Goal: Task Accomplishment & Management: Complete application form

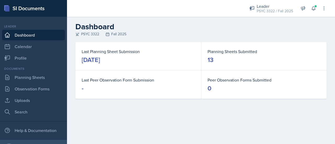
scroll to position [808, 0]
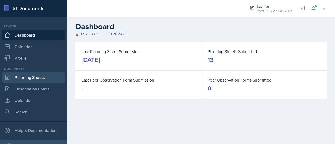
click at [38, 78] on link "Planning Sheets" at bounding box center [33, 77] width 63 height 10
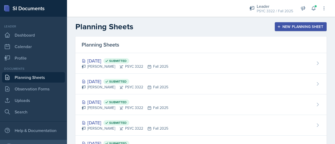
click at [296, 27] on div "New Planning Sheet" at bounding box center [300, 27] width 45 height 4
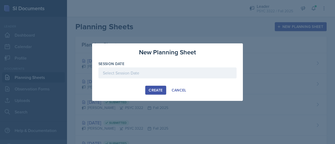
click at [177, 75] on div at bounding box center [167, 72] width 138 height 11
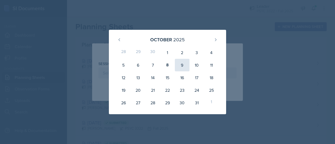
click at [178, 65] on div "9" at bounding box center [182, 65] width 15 height 13
type input "[DATE]"
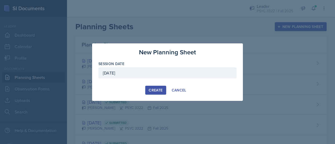
click at [154, 90] on div "Create" at bounding box center [155, 90] width 14 height 4
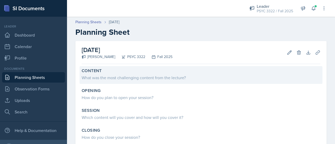
click at [169, 71] on div "Content" at bounding box center [201, 70] width 238 height 5
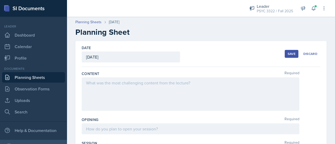
click at [150, 85] on div at bounding box center [190, 93] width 217 height 33
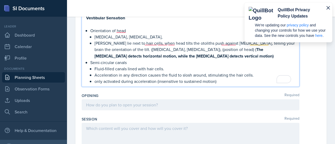
scroll to position [397, 0]
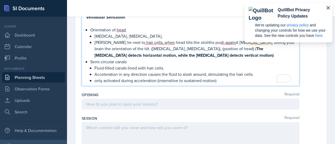
click at [221, 78] on p "only activated during acceleration (insensitive to sustained motion)" at bounding box center [194, 80] width 200 height 6
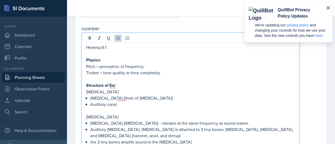
scroll to position [54, 0]
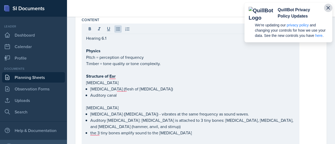
click at [328, 8] on icon "button" at bounding box center [328, 8] width 6 height 6
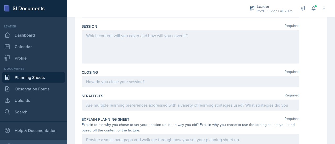
scroll to position [919, 0]
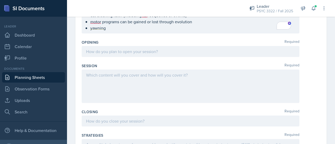
click at [148, 50] on p at bounding box center [190, 51] width 209 height 6
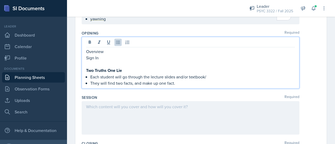
click at [0, 0] on qb-div "Replace with textbook." at bounding box center [0, 0] width 0 height 0
type textarea "textbook/"
click at [0, 0] on qb-div "Remove the comma facts , and" at bounding box center [0, 0] width 0 height 0
click at [197, 82] on p "They will find two facts and make up one fact." at bounding box center [192, 83] width 204 height 6
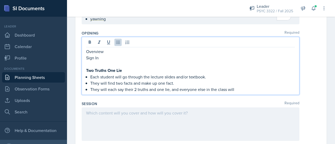
click at [147, 87] on p "They will each say their 2 truths and one lie, and everyone else in the class w…" at bounding box center [192, 89] width 204 height 6
click at [176, 87] on p "They will each say their 2 truth and one lie, and everyone else in the class wi…" at bounding box center [192, 89] width 204 height 6
click at [238, 88] on p "They will each say their 2 truth and one lie, and everyone else in the class wi…" at bounding box center [192, 89] width 204 height 6
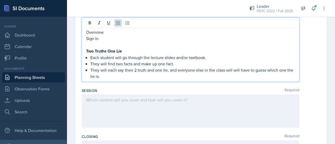
scroll to position [908, 0]
click at [0, 0] on div "truths" at bounding box center [0, 0] width 0 height 0
click at [0, 0] on span "Remove the extra word" at bounding box center [0, 0] width 0 height 0
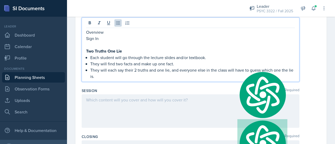
click at [189, 107] on div at bounding box center [190, 110] width 217 height 33
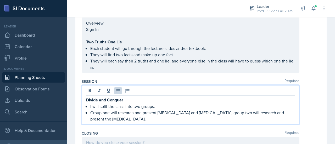
click at [0, 0] on span "outer" at bounding box center [0, 0] width 0 height 0
click at [0, 0] on div "ear;" at bounding box center [0, 0] width 0 height 0
click at [189, 118] on p "Group one will research and present the outer ear and middle ear; group two wil…" at bounding box center [192, 116] width 204 height 13
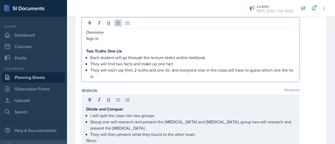
click at [113, 67] on p "They will each say their 2 truths and one lie, and everyone else in the class w…" at bounding box center [192, 73] width 204 height 13
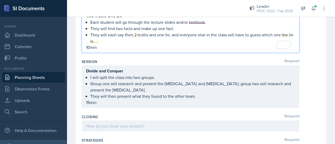
click at [122, 101] on div "Divide and Conquer I will split the class into two groups. Group one will resea…" at bounding box center [190, 87] width 209 height 38
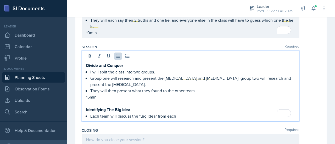
scroll to position [949, 0]
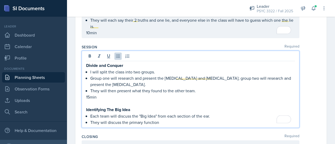
click at [0, 0] on span "year." at bounding box center [0, 0] width 0 height 0
click at [173, 125] on div "Session Required Divide and Conquer I will split the class into two groups. Gro…" at bounding box center [201, 87] width 238 height 90
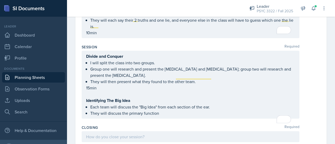
click at [173, 113] on ul "Each team will discuss the "Big Idea" from each section of the ear. They will d…" at bounding box center [192, 110] width 204 height 13
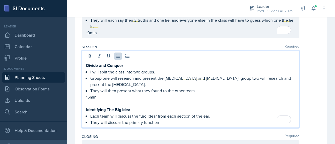
click at [201, 119] on p "They will discuss the primary function" at bounding box center [192, 122] width 204 height 6
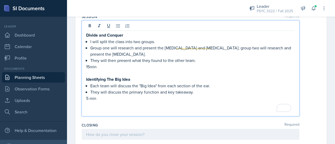
scroll to position [980, 0]
click at [88, 97] on p "5 min" at bounding box center [190, 98] width 209 height 6
click at [96, 107] on p "To enrich screen reader interactions, please activate Accessibility in Grammarl…" at bounding box center [190, 110] width 209 height 6
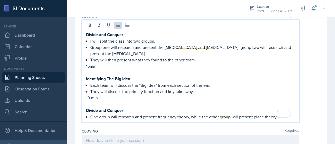
click at [126, 110] on p "Divide and Conquer" at bounding box center [190, 110] width 209 height 7
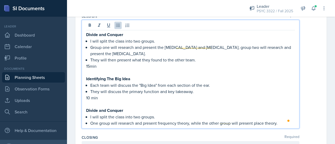
click at [179, 122] on p "One group will research and present frequency theory, while the other group wil…" at bounding box center [192, 123] width 204 height 6
click at [188, 122] on p "One group will research and present frequency theory, while the other group wil…" at bounding box center [192, 123] width 204 height 6
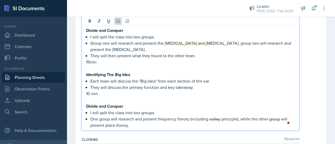
scroll to position [985, 0]
click at [174, 123] on p "One group will research and present frequency theory (including volley principl…" at bounding box center [192, 121] width 204 height 13
click at [189, 122] on p "One group will research and present frequency theory (including the volley prin…" at bounding box center [192, 121] width 204 height 13
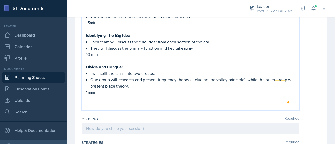
scroll to position [1025, 0]
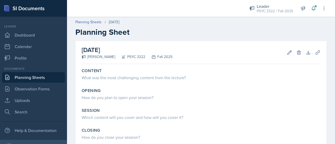
scroll to position [808, 0]
click at [31, 74] on link "Planning Sheets" at bounding box center [33, 77] width 63 height 10
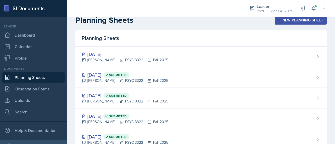
scroll to position [9, 0]
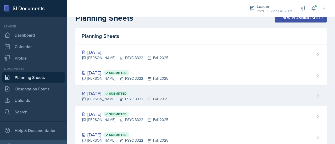
click at [91, 95] on div "Oct 2nd, 2025 Submitted" at bounding box center [125, 93] width 87 height 7
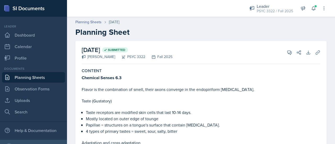
scroll to position [8, 0]
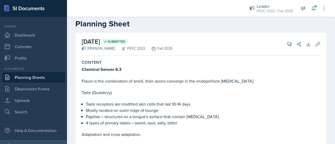
click at [42, 76] on link "Planning Sheets" at bounding box center [33, 77] width 63 height 10
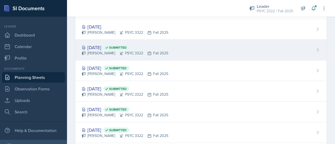
scroll to position [34, 0]
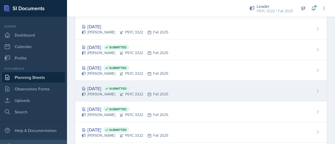
click at [98, 90] on div "Sep 30th, 2025 Submitted" at bounding box center [125, 88] width 87 height 7
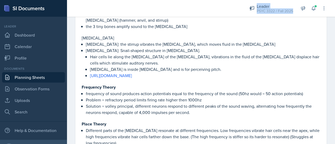
scroll to position [4, 0]
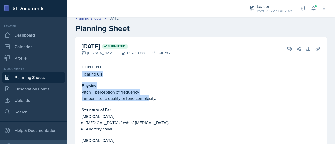
drag, startPoint x: 81, startPoint y: 31, endPoint x: 149, endPoint y: 98, distance: 95.5
type textarea "Hearing 6.1 Physics Pitch = perception of frequency Timber = tone quality or to…"
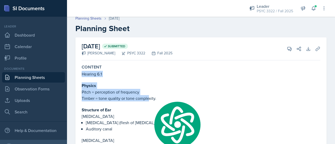
click at [148, 97] on p "Timber = tone quality or tone complexity." at bounding box center [201, 98] width 238 height 6
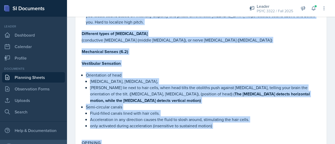
scroll to position [319, 0]
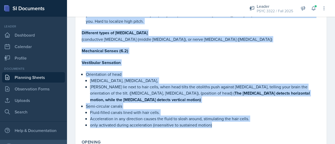
drag, startPoint x: 82, startPoint y: 74, endPoint x: 215, endPoint y: 113, distance: 138.9
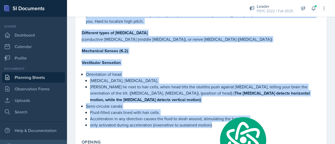
copy div "Hearing 6.1 Physics Pitch = perception of frequency Timber = tone quality or to…"
click at [191, 36] on p "(conductive [MEDICAL_DATA] (middle [MEDICAL_DATA]), or nerve [MEDICAL_DATA] ([M…" at bounding box center [201, 39] width 238 height 6
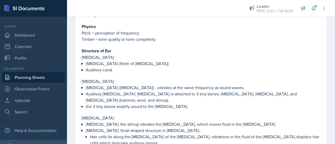
scroll to position [0, 0]
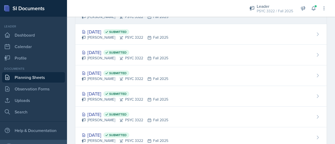
scroll to position [56, 0]
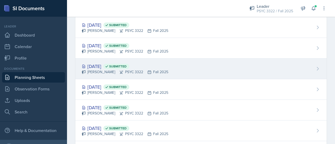
click at [99, 63] on div "Sep 30th, 2025 Submitted" at bounding box center [125, 66] width 87 height 7
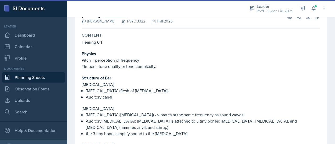
scroll to position [37, 0]
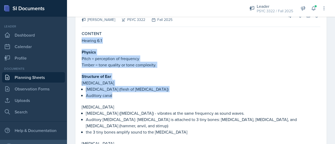
drag, startPoint x: 81, startPoint y: 41, endPoint x: 139, endPoint y: 99, distance: 81.5
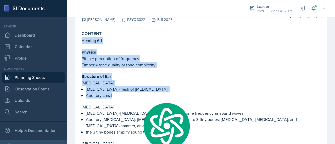
click at [136, 67] on p "Timber = tone quality or tone complexity." at bounding box center [201, 65] width 238 height 6
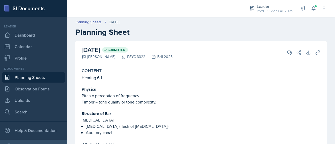
scroll to position [0, 0]
click at [26, 76] on link "Planning Sheets" at bounding box center [33, 77] width 63 height 10
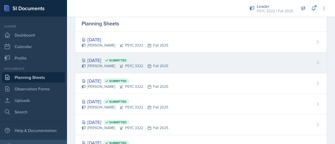
scroll to position [21, 0]
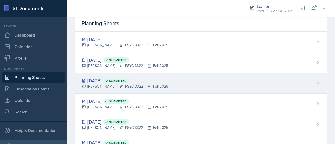
click at [109, 82] on div "Oct 2nd, 2025 Submitted" at bounding box center [125, 80] width 87 height 7
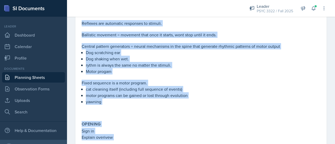
scroll to position [409, 0]
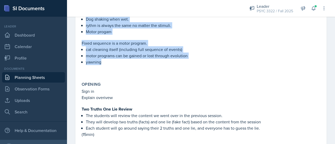
drag, startPoint x: 81, startPoint y: 27, endPoint x: 137, endPoint y: 64, distance: 67.5
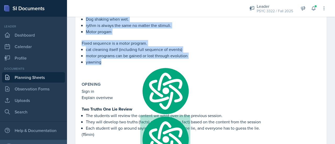
copy div "Chemical Senses 6.3 Flavor is the combination of smell, their axons converge in…"
click at [118, 57] on p "motor programs can be gained or lost through evolution" at bounding box center [203, 56] width 234 height 6
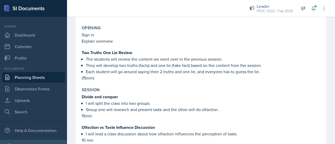
scroll to position [466, 0]
click at [44, 74] on link "Planning Sheets" at bounding box center [33, 77] width 63 height 10
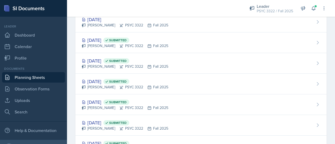
scroll to position [42, 0]
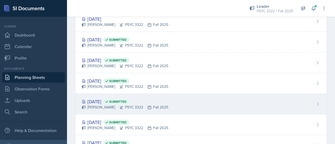
click at [104, 100] on div "Sep 25th, 2025 Submitted" at bounding box center [125, 101] width 87 height 7
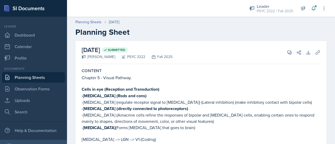
scroll to position [21, 0]
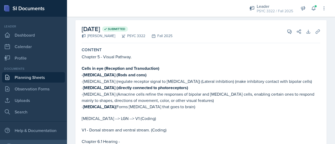
click at [28, 77] on link "Planning Sheets" at bounding box center [33, 77] width 63 height 10
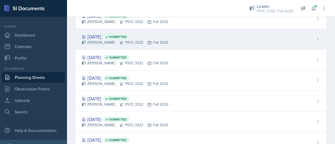
scroll to position [86, 0]
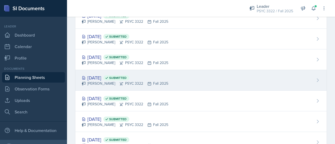
click at [107, 82] on div "Troy Broome PSYC 3322 Fall 2025" at bounding box center [125, 83] width 87 height 5
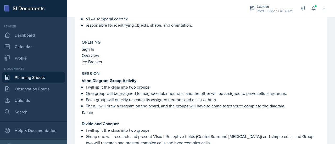
scroll to position [463, 0]
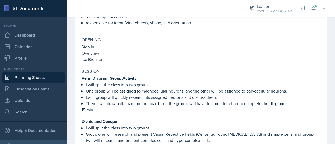
click at [36, 77] on link "Planning Sheets" at bounding box center [33, 77] width 63 height 10
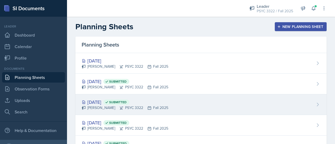
click at [104, 106] on div "Troy Broome PSYC 3322 Fall 2025" at bounding box center [125, 107] width 87 height 5
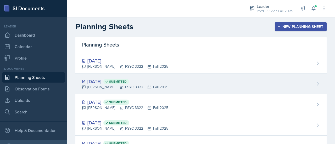
click at [109, 84] on div "Oct 7th, 2025 Submitted" at bounding box center [125, 81] width 87 height 7
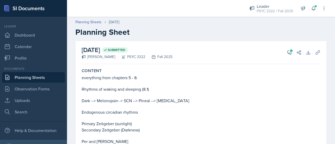
click at [43, 76] on link "Planning Sheets" at bounding box center [33, 77] width 63 height 10
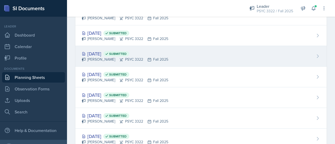
scroll to position [72, 0]
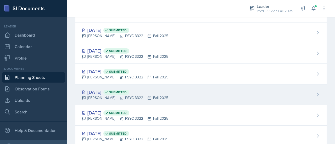
click at [101, 89] on div "Sep 23rd, 2025 Submitted" at bounding box center [125, 92] width 87 height 7
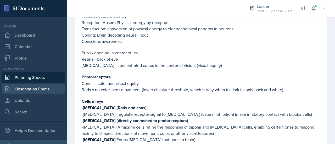
scroll to position [73, 0]
click at [42, 85] on link "Observation Forms" at bounding box center [33, 89] width 63 height 10
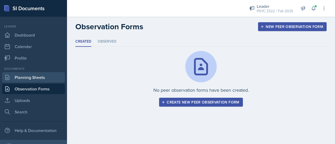
click at [44, 80] on link "Planning Sheets" at bounding box center [33, 77] width 63 height 10
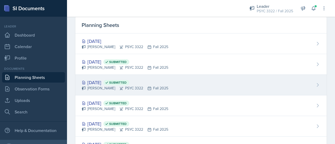
scroll to position [22, 0]
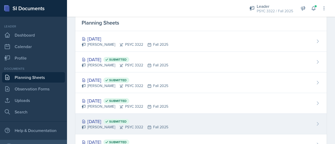
click at [104, 118] on div "Sep 25th, 2025 Submitted" at bounding box center [125, 121] width 87 height 7
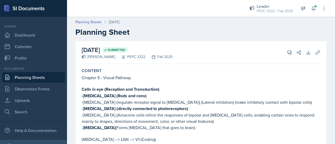
click at [35, 77] on link "Planning Sheets" at bounding box center [33, 77] width 63 height 10
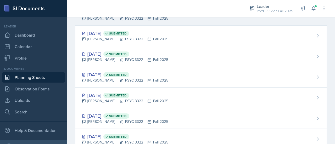
scroll to position [70, 0]
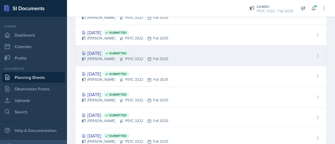
click at [106, 49] on div "Sep 30th, 2025 Submitted Troy Broome PSYC 3322 Fall 2025" at bounding box center [200, 55] width 251 height 21
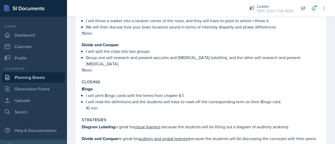
scroll to position [568, 0]
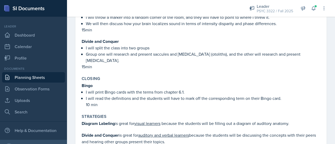
click at [35, 78] on link "Planning Sheets" at bounding box center [33, 77] width 63 height 10
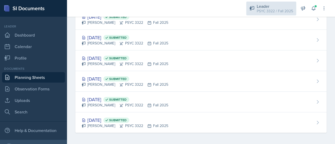
click at [279, 8] on div "Leader" at bounding box center [274, 6] width 36 height 6
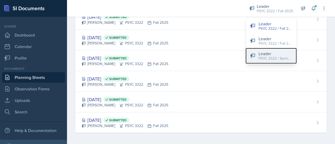
click at [262, 61] on button "Leader PSYC 3322 / Spring 2025" at bounding box center [271, 55] width 50 height 15
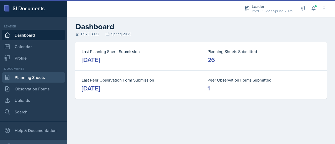
click at [41, 76] on link "Planning Sheets" at bounding box center [33, 77] width 63 height 10
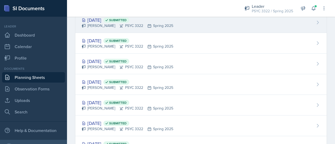
scroll to position [192, 0]
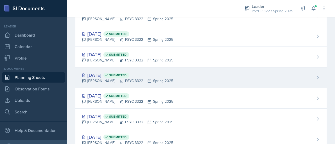
click at [104, 82] on div "Troy Broome PSYC 3322 Spring 2025" at bounding box center [127, 80] width 91 height 5
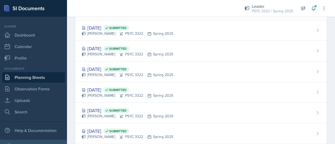
scroll to position [178, 0]
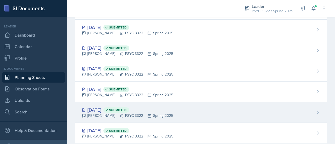
click at [108, 119] on div "Mar 19th, 2025 Submitted Troy Broome PSYC 3322 Spring 2025" at bounding box center [200, 112] width 251 height 21
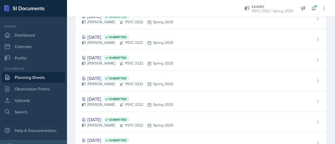
scroll to position [215, 0]
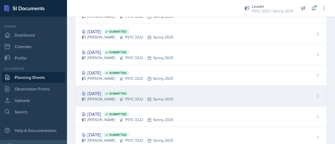
click at [101, 93] on div "Mar 17th, 2025 Submitted" at bounding box center [127, 93] width 91 height 7
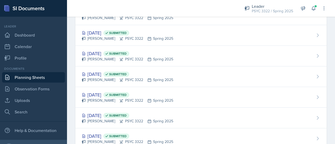
scroll to position [259, 0]
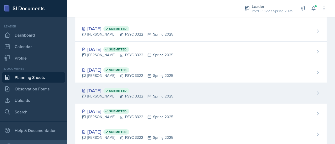
click at [105, 94] on div "Troy Broome PSYC 3322 Spring 2025" at bounding box center [127, 96] width 91 height 5
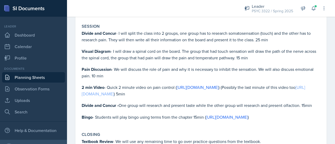
scroll to position [634, 0]
click at [206, 114] on link "https://drive.google.com/file/d/1lEgCK2EL4sr20iPSctPTVDRAjock5UqU/view?usp=shar…" at bounding box center [227, 117] width 42 height 6
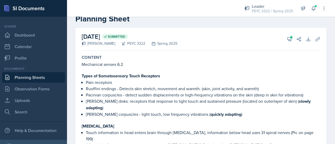
scroll to position [0, 0]
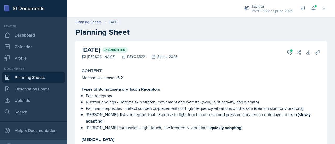
click at [31, 75] on link "Planning Sheets" at bounding box center [33, 77] width 63 height 10
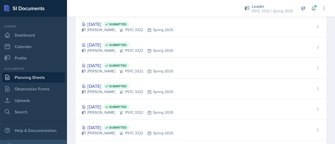
scroll to position [266, 0]
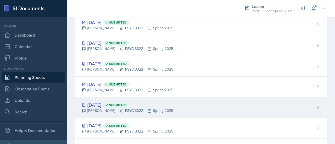
click at [107, 101] on div "Feb 26th, 2025 Submitted" at bounding box center [127, 104] width 91 height 7
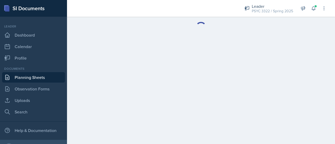
click at [107, 100] on main at bounding box center [201, 80] width 268 height 127
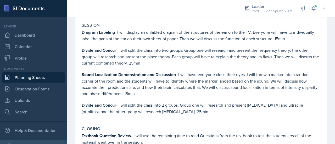
scroll to position [467, 0]
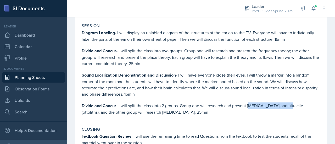
drag, startPoint x: 249, startPoint y: 93, endPoint x: 286, endPoint y: 93, distance: 37.1
click at [286, 102] on p "Divide and Concur - I will split the class into 2 groups. Group one will resear…" at bounding box center [201, 108] width 238 height 13
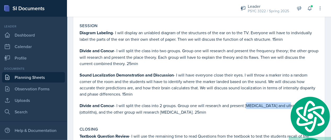
copy p "saccule and ultracile"
click at [213, 133] on p "Textbook Question Review - I will use the remaining time to read Questions from…" at bounding box center [198, 139] width 239 height 13
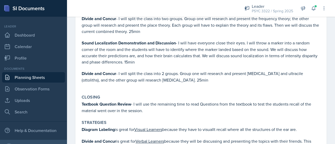
scroll to position [500, 0]
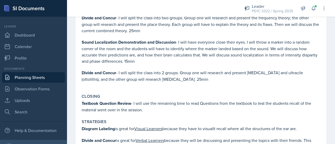
click at [27, 73] on link "Planning Sheets" at bounding box center [33, 77] width 63 height 10
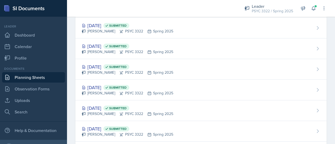
scroll to position [291, 0]
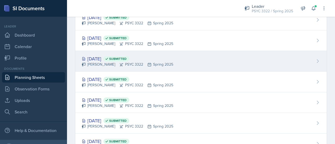
click at [110, 58] on div "Mar 3rd, 2025 Submitted" at bounding box center [127, 58] width 91 height 7
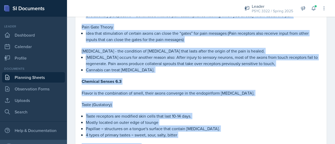
scroll to position [377, 0]
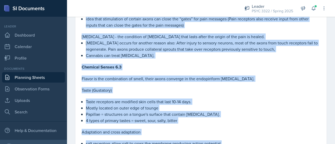
drag, startPoint x: 81, startPoint y: 47, endPoint x: 153, endPoint y: 30, distance: 73.7
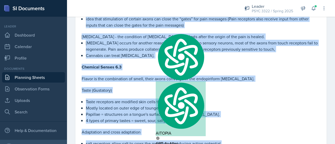
copy div "Types of Somatosensory Touch Receptors Pain receptors Ruoffini endings - Detect…"
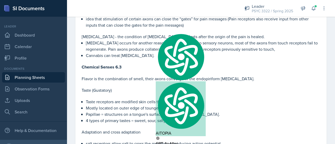
click at [147, 105] on p "Mostly located on outer edge of tounge" at bounding box center [203, 108] width 234 height 6
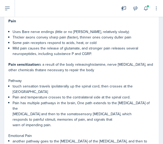
scroll to position [157, 0]
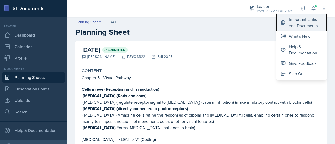
click at [305, 26] on div "Important Links and Documents" at bounding box center [305, 22] width 33 height 13
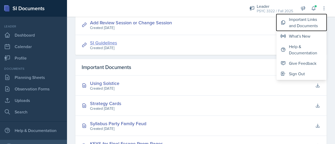
scroll to position [140, 0]
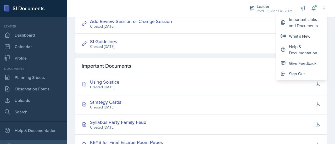
click at [103, 105] on div "Created January 27th, 2025" at bounding box center [105, 107] width 31 height 5
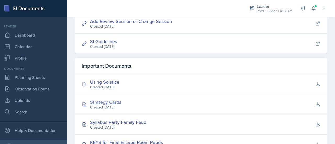
click at [105, 101] on div "Strategy Cards" at bounding box center [105, 102] width 31 height 7
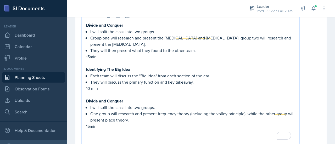
scroll to position [973, 0]
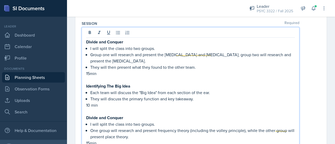
click at [119, 57] on p "Group one will research and present the outer ear and middle ear; group two wil…" at bounding box center [192, 57] width 204 height 13
click at [136, 60] on p "Group one will research and present the outer ear and middle ear; group two wil…" at bounding box center [192, 57] width 204 height 13
click at [143, 60] on p "Group one will research and present the outer ear and middle ear; group two wil…" at bounding box center [192, 57] width 204 height 13
click at [153, 61] on p "Group one will research and present the outer ear and middle ear; group two wil…" at bounding box center [192, 57] width 204 height 13
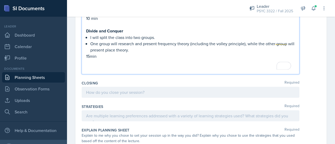
scroll to position [1061, 0]
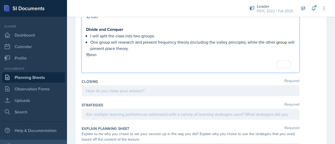
click at [114, 60] on p "To enrich screen reader interactions, please activate Accessibility in Grammarl…" at bounding box center [190, 61] width 209 height 6
click at [104, 65] on p "To enrich screen reader interactions, please activate Accessibility in Grammarl…" at bounding box center [190, 67] width 209 height 6
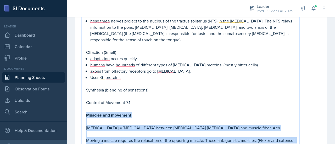
scroll to position [719, 0]
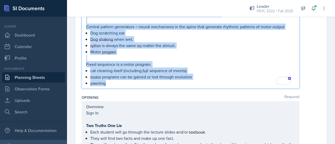
drag, startPoint x: 87, startPoint y: 68, endPoint x: 117, endPoint y: 108, distance: 49.7
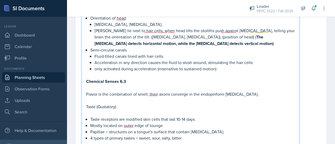
click at [135, 59] on p "Acceleration in any direction causes the fluid to slosh around, stimulating the…" at bounding box center [194, 62] width 200 height 6
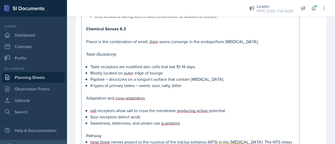
scroll to position [452, 0]
click at [160, 46] on p "To enrich screen reader interactions, please activate Accessibility in Grammarl…" at bounding box center [190, 47] width 209 height 6
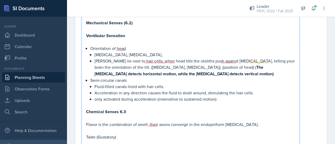
scroll to position [379, 0]
click at [232, 112] on p "Chemical Senses 6.3" at bounding box center [190, 111] width 209 height 7
click at [231, 106] on p "To enrich screen reader interactions, please activate Accessibility in Grammarl…" at bounding box center [190, 105] width 209 height 6
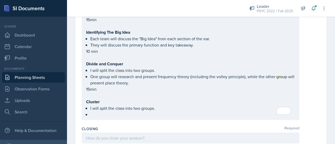
scroll to position [1225, 0]
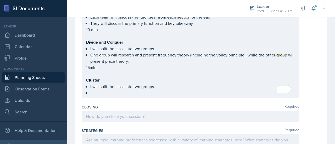
click at [122, 94] on div "Divide and Conquer I will split the class into two groups. Group one will resea…" at bounding box center [190, 29] width 217 height 137
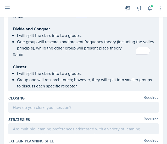
scroll to position [1415, 0]
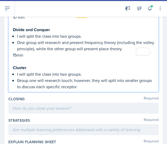
click at [97, 77] on p "Group one will research touch; however, they will split into smaller groups to …" at bounding box center [85, 83] width 137 height 13
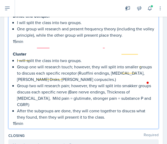
scroll to position [1429, 0]
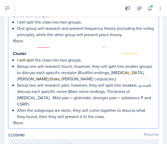
click at [53, 139] on div at bounding box center [83, 144] width 150 height 11
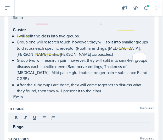
scroll to position [1444, 0]
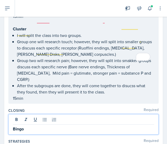
click at [53, 125] on p "Bingo" at bounding box center [83, 128] width 141 height 7
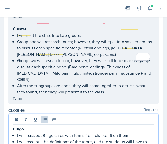
click at [0, 0] on div "bingo card." at bounding box center [0, 0] width 0 height 0
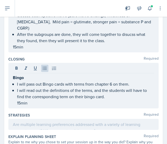
click at [64, 119] on div at bounding box center [83, 124] width 150 height 11
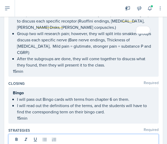
scroll to position [1472, 0]
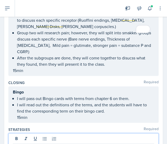
click at [0, 0] on div "students" at bounding box center [0, 0] width 0 height 0
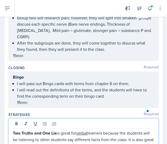
scroll to position [1487, 0]
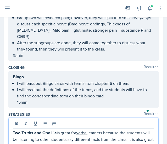
click at [56, 129] on p "Two Truths and One Lie is great for verbal learners because the students will b…" at bounding box center [83, 141] width 141 height 25
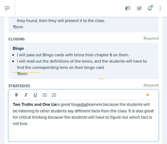
scroll to position [1517, 0]
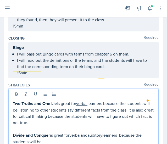
click at [92, 100] on p "Two Truths and One Lie is great for verbal learners because the students will b…" at bounding box center [83, 112] width 141 height 25
click at [56, 132] on p "Divide and Conquer is great for verbal and auditory learners because the studen…" at bounding box center [83, 138] width 141 height 13
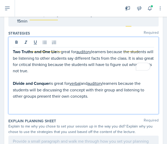
scroll to position [1569, 0]
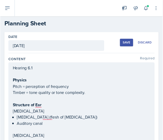
scroll to position [808, 0]
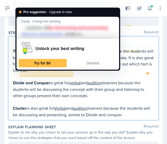
click at [134, 105] on p "Cluster is also great for Verbal and auditory learners because the students wil…" at bounding box center [83, 111] width 141 height 13
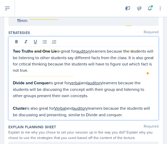
click at [0, 0] on div "divide" at bounding box center [0, 0] width 0 height 0
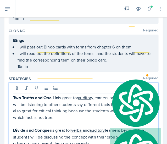
scroll to position [1569, 0]
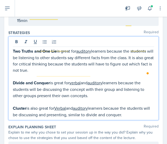
click at [60, 105] on u "Verbal" at bounding box center [60, 108] width 12 height 6
click at [133, 105] on p "Cluster is also great for verbal and auditory learners because the students wil…" at bounding box center [83, 111] width 141 height 13
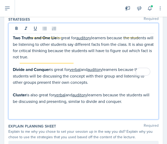
scroll to position [1585, 0]
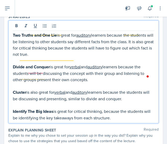
click at [13, 108] on p "Identify The Big Ideas is great for critical thinking, because the students wil…" at bounding box center [83, 114] width 141 height 13
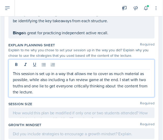
scroll to position [1672, 0]
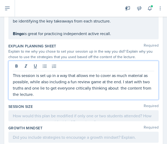
click at [0, 0] on span "while" at bounding box center [0, 0] width 0 height 0
click at [68, 72] on p "This session is set up in a way that allows me to cover as much material as pos…" at bounding box center [83, 84] width 141 height 25
click at [0, 0] on span "about the" at bounding box center [0, 0] width 0 height 0
click at [84, 72] on p "This session is set up in a way that allows me to cover as much material as pos…" at bounding box center [83, 84] width 141 height 25
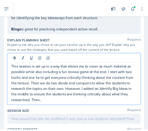
scroll to position [1679, 0]
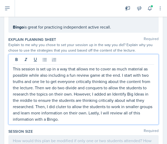
click at [0, 0] on qb-div "Correct the spelling error clutter" at bounding box center [0, 0] width 0 height 0
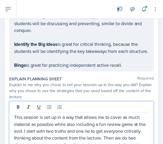
scroll to position [808, 0]
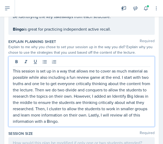
click at [73, 137] on div at bounding box center [81, 142] width 146 height 11
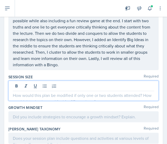
scroll to position [1712, 0]
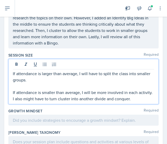
click at [67, 114] on div at bounding box center [83, 119] width 150 height 11
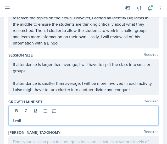
click at [0, 0] on span "cluster" at bounding box center [0, 0] width 0 height 0
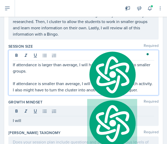
click at [71, 107] on div at bounding box center [83, 111] width 141 height 9
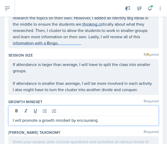
click at [0, 0] on qb-div "Correct the spelling error encouraging" at bounding box center [0, 0] width 0 height 0
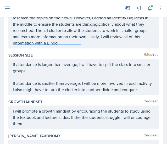
click at [73, 105] on div "I will promote a growth mindset by encouraging the students to study using the …" at bounding box center [83, 117] width 150 height 24
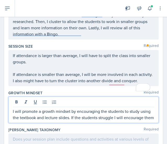
click at [91, 108] on p "I will promote a growth mindset by encouraging the students to study using the …" at bounding box center [83, 114] width 141 height 13
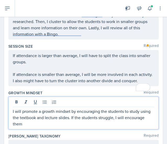
click at [86, 108] on p "I will promote a growth mindset by encouraging the students to study using the …" at bounding box center [83, 117] width 141 height 19
click at [79, 108] on p "I will promote a growth mindset by encouraging the students to study using the …" at bounding box center [83, 117] width 141 height 19
click at [111, 108] on p "I will promote a growth mindset by encouraging the students to study using the …" at bounding box center [83, 117] width 141 height 19
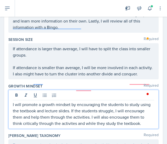
scroll to position [1762, 0]
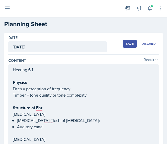
scroll to position [808, 0]
